Goal: Register for event/course

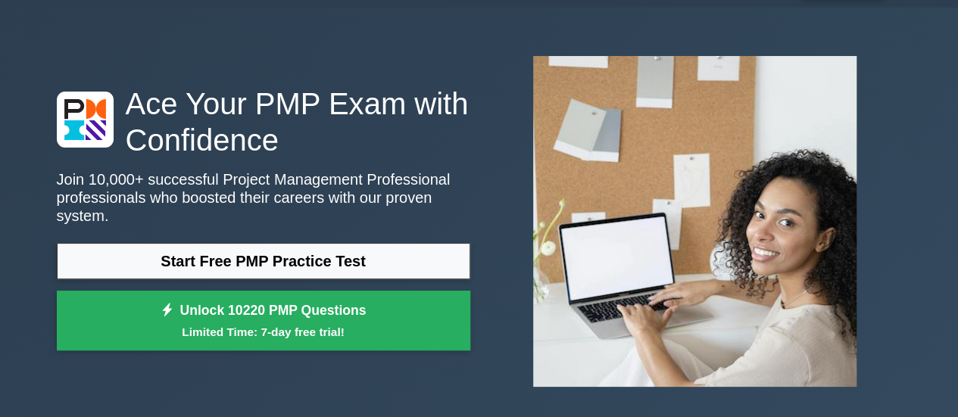
scroll to position [33, 0]
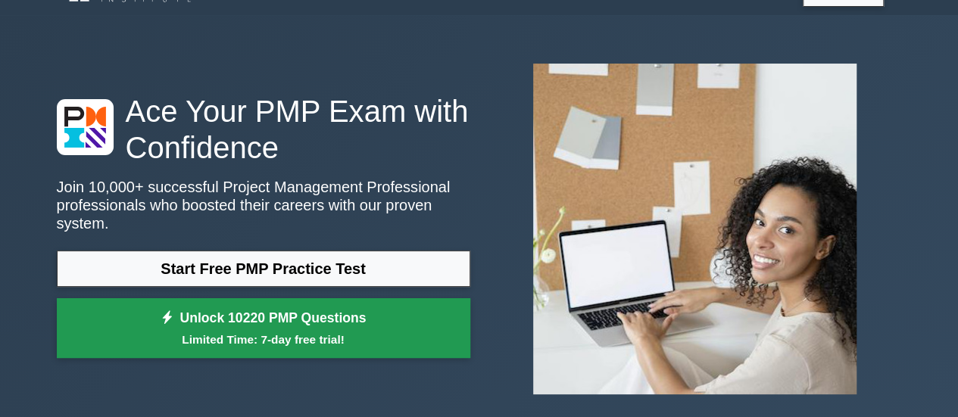
click at [288, 308] on link "Unlock 10220 PMP Questions Limited Time: 7-day free trial!" at bounding box center [264, 328] width 414 height 61
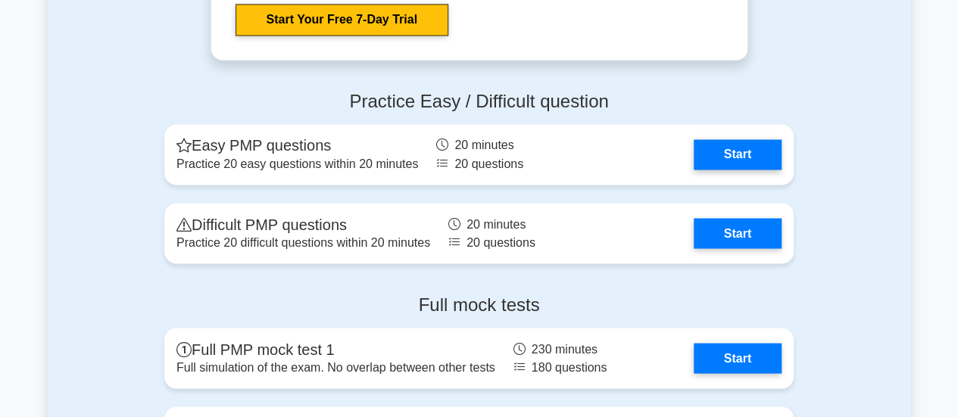
scroll to position [4166, 0]
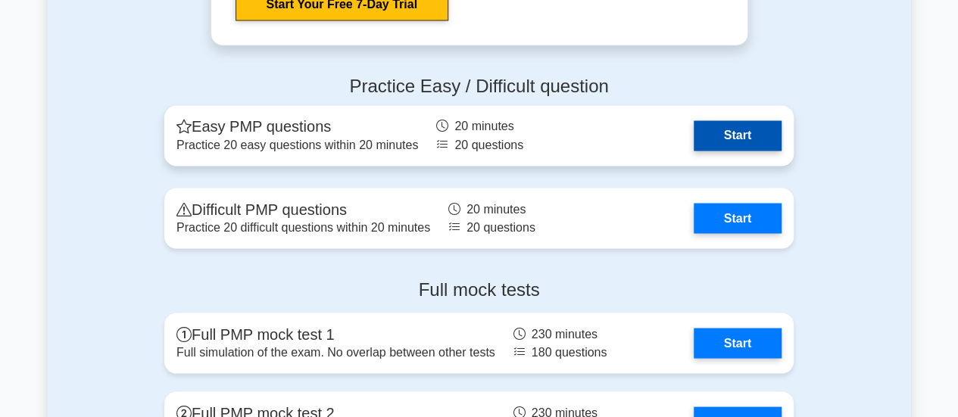
click at [769, 145] on link "Start" at bounding box center [738, 135] width 88 height 30
